Goal: Information Seeking & Learning: Learn about a topic

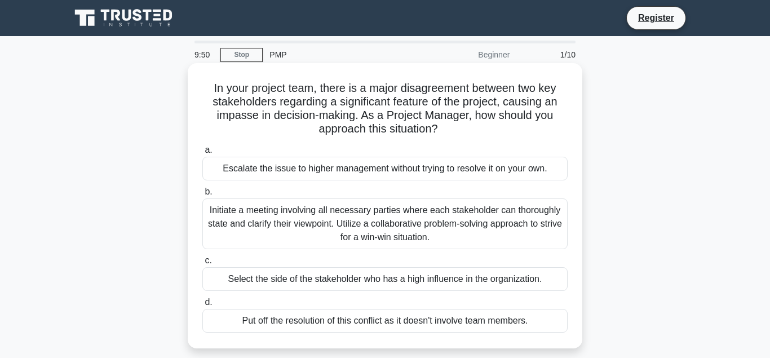
click at [269, 221] on div "Initiate a meeting involving all necessary parties where each stakeholder can t…" at bounding box center [384, 224] width 365 height 51
click at [202, 196] on input "b. Initiate a meeting involving all necessary parties where each stakeholder ca…" at bounding box center [202, 191] width 0 height 7
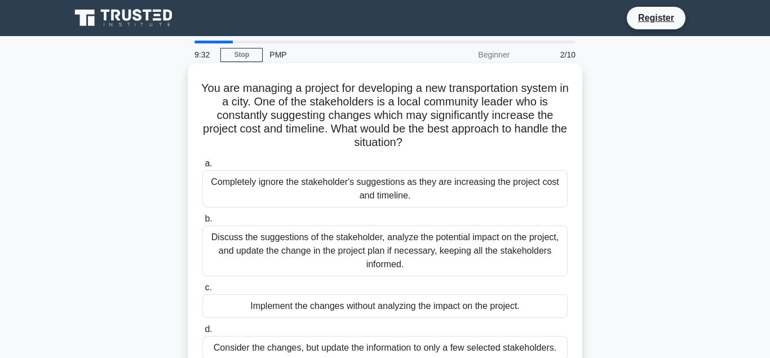
click at [307, 257] on div "Discuss the suggestions of the stakeholder, analyze the potential impact on the…" at bounding box center [384, 251] width 365 height 51
click at [202, 223] on input "b. Discuss the suggestions of the stakeholder, analyze the potential impact on …" at bounding box center [202, 218] width 0 height 7
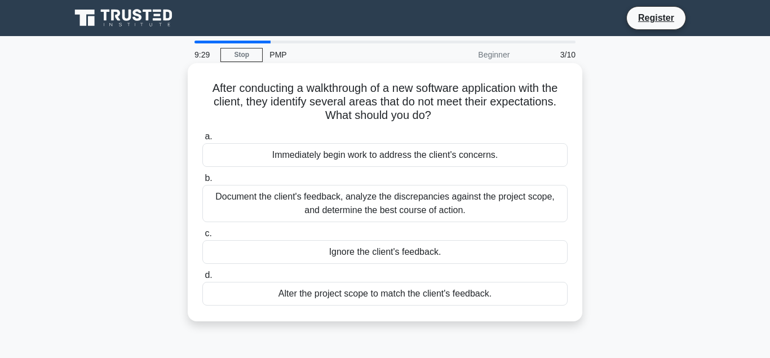
click at [297, 206] on div "Document the client's feedback, analyze the discrepancies against the project s…" at bounding box center [384, 203] width 365 height 37
click at [202, 182] on input "b. Document the client's feedback, analyze the discrepancies against the projec…" at bounding box center [202, 178] width 0 height 7
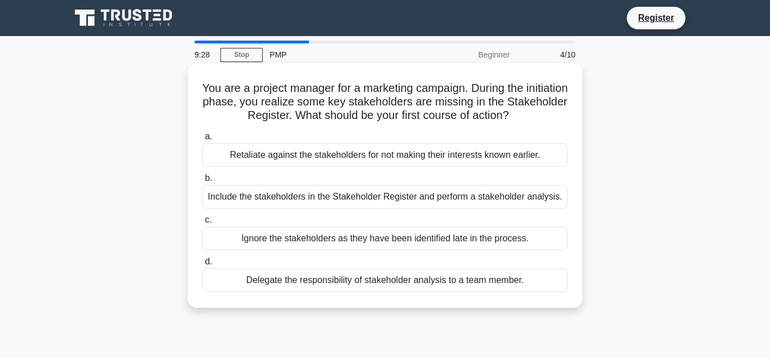
click at [253, 156] on div "Retaliate against the stakeholders for not making their interests known earlier." at bounding box center [384, 155] width 365 height 24
click at [202, 140] on input "a. Retaliate against the stakeholders for not making their interests known earl…" at bounding box center [202, 136] width 0 height 7
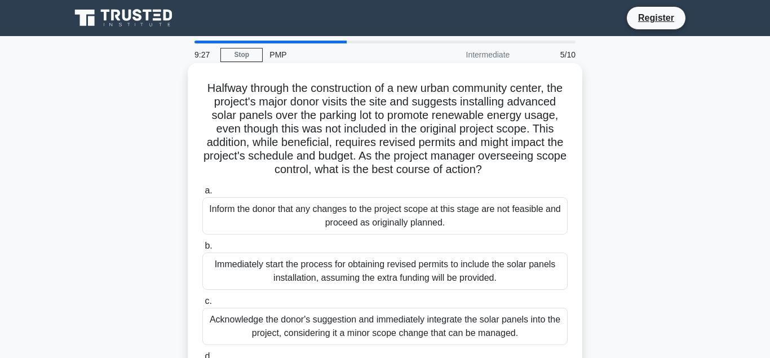
click at [253, 208] on div "Inform the donor that any changes to the project scope at this stage are not fe…" at bounding box center [384, 215] width 365 height 37
click at [202, 195] on input "a. Inform the donor that any changes to the project scope at this stage are not…" at bounding box center [202, 190] width 0 height 7
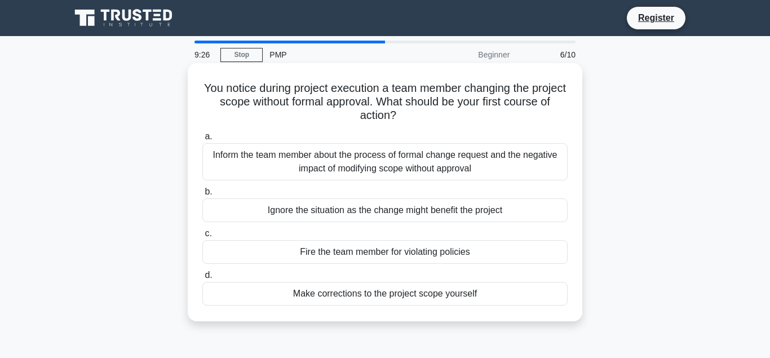
click at [254, 219] on div "Ignore the situation as the change might benefit the project" at bounding box center [384, 211] width 365 height 24
click at [202, 196] on input "b. Ignore the situation as the change might benefit the project" at bounding box center [202, 191] width 0 height 7
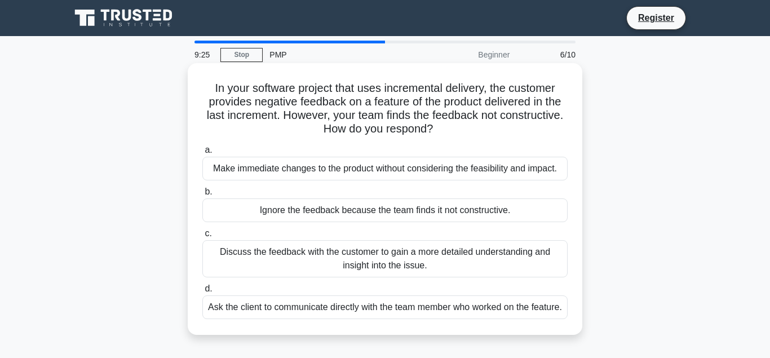
click at [262, 209] on div "Ignore the feedback because the team finds it not constructive." at bounding box center [384, 211] width 365 height 24
click at [202, 196] on input "b. Ignore the feedback because the team finds it not constructive." at bounding box center [202, 191] width 0 height 7
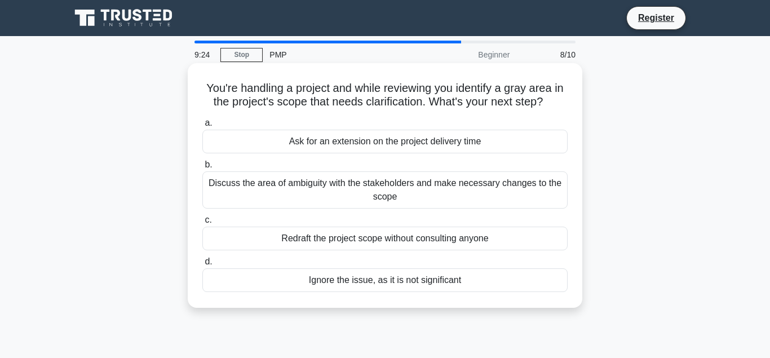
click at [284, 234] on div "Redraft the project scope without consulting anyone" at bounding box center [384, 239] width 365 height 24
click at [202, 224] on input "c. Redraft the project scope without consulting anyone" at bounding box center [202, 220] width 0 height 7
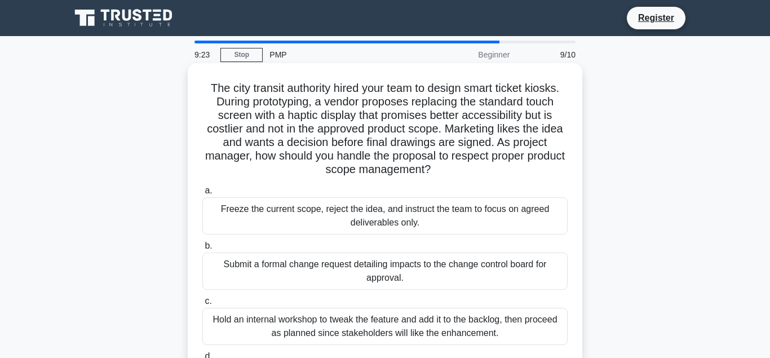
click at [318, 273] on div "Submit a formal change request detailing impacts to the change control board fo…" at bounding box center [384, 271] width 365 height 37
click at [202, 250] on input "b. Submit a formal change request detailing impacts to the change control board…" at bounding box center [202, 246] width 0 height 7
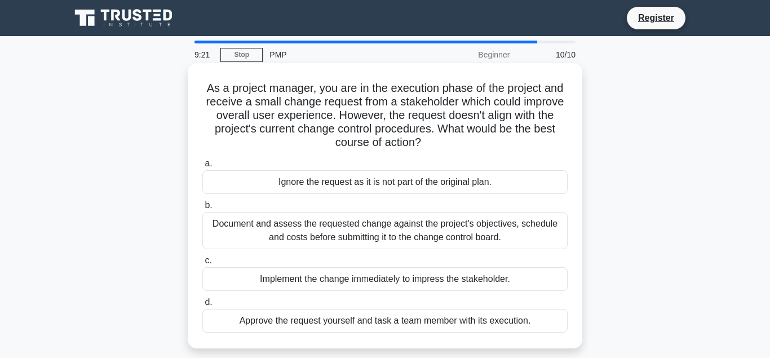
click at [307, 232] on div "Document and assess the requested change against the project's objectives, sche…" at bounding box center [384, 230] width 365 height 37
click at [202, 209] on input "b. Document and assess the requested change against the project's objectives, s…" at bounding box center [202, 205] width 0 height 7
